Goal: Task Accomplishment & Management: Manage account settings

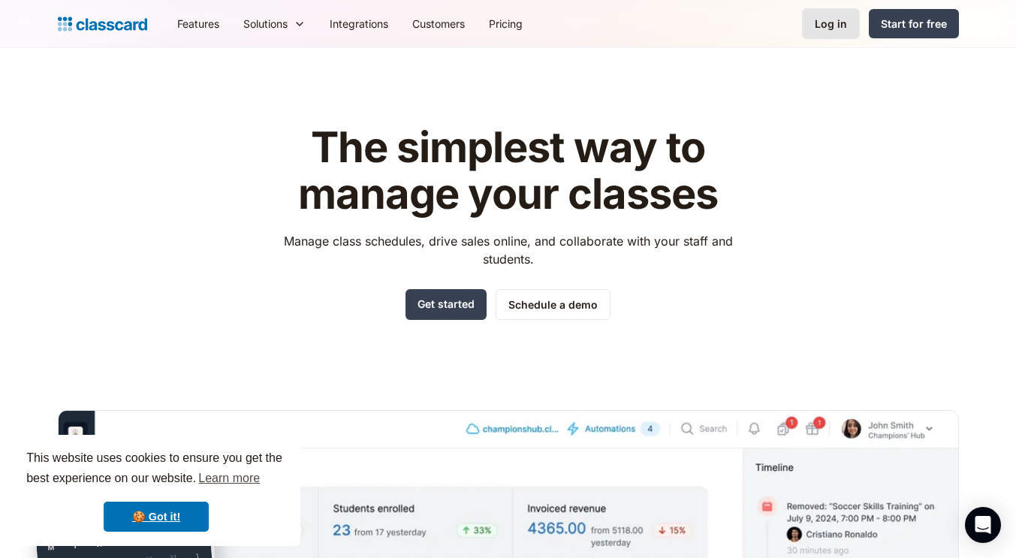
click at [834, 27] on div "Log in" at bounding box center [831, 24] width 32 height 16
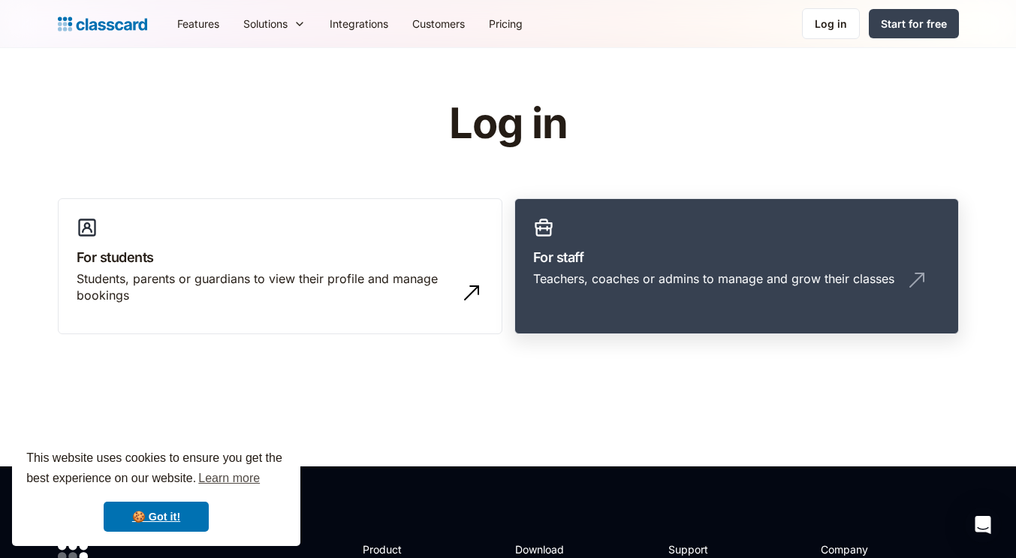
click at [640, 285] on div "Teachers, coaches or admins to manage and grow their classes" at bounding box center [713, 278] width 361 height 17
